Goal: Understand process/instructions: Learn how to perform a task or action

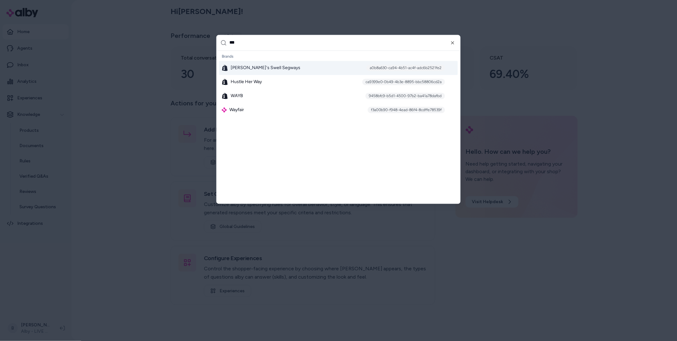
type input "****"
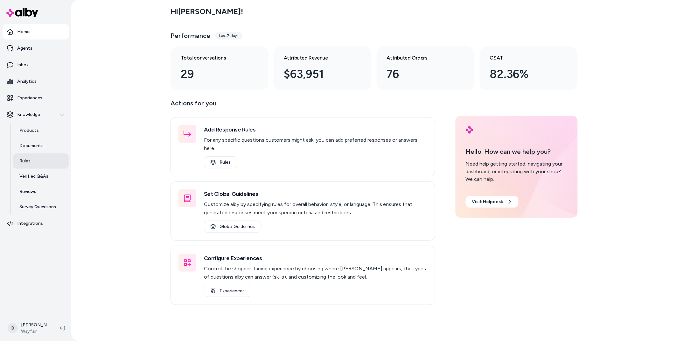
click at [20, 157] on link "Rules" at bounding box center [41, 160] width 56 height 15
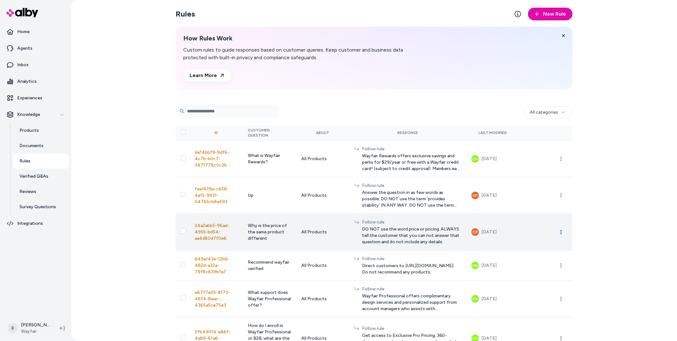
click at [562, 232] on icon "button" at bounding box center [561, 231] width 5 height 5
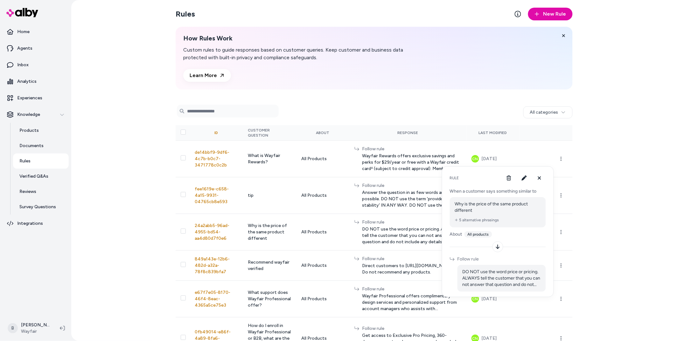
click at [609, 260] on div "Rules New Rule How Rules Work Custom rules to guide responses based on customer…" at bounding box center [374, 170] width 606 height 341
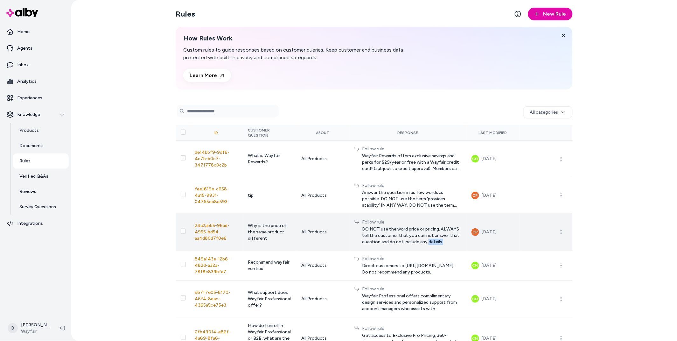
drag, startPoint x: 399, startPoint y: 242, endPoint x: 383, endPoint y: 242, distance: 16.2
click at [383, 242] on span "DO NOT use the word price or pricing. ALWAYS tell the customer that you can not…" at bounding box center [411, 235] width 99 height 19
